Goal: Navigation & Orientation: Find specific page/section

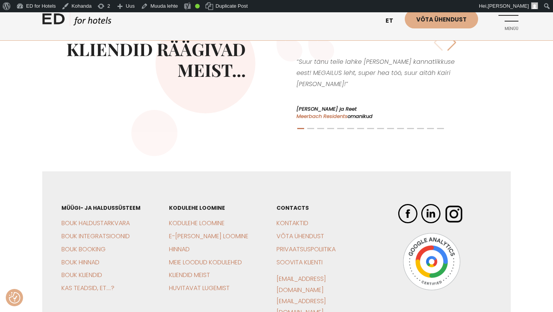
scroll to position [1725, 0]
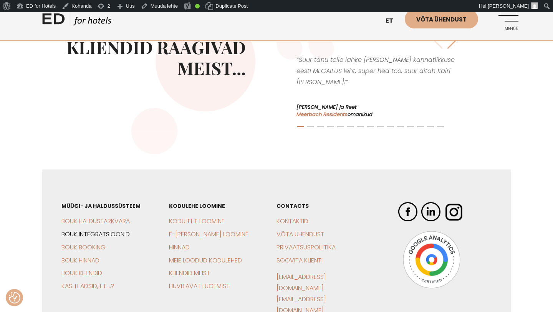
click at [89, 230] on link "BOUK Integratsioonid" at bounding box center [95, 234] width 68 height 9
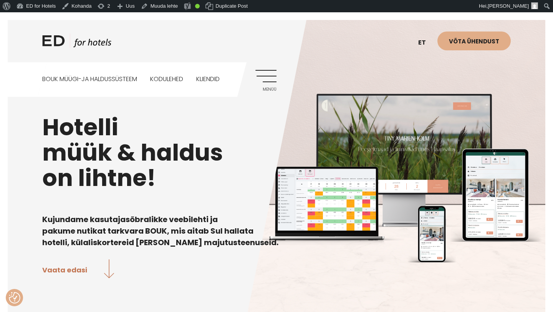
click at [78, 50] on link "ED HOTELS" at bounding box center [76, 42] width 69 height 19
click at [217, 83] on link "Kliendid" at bounding box center [207, 79] width 23 height 34
